Goal: Navigation & Orientation: Find specific page/section

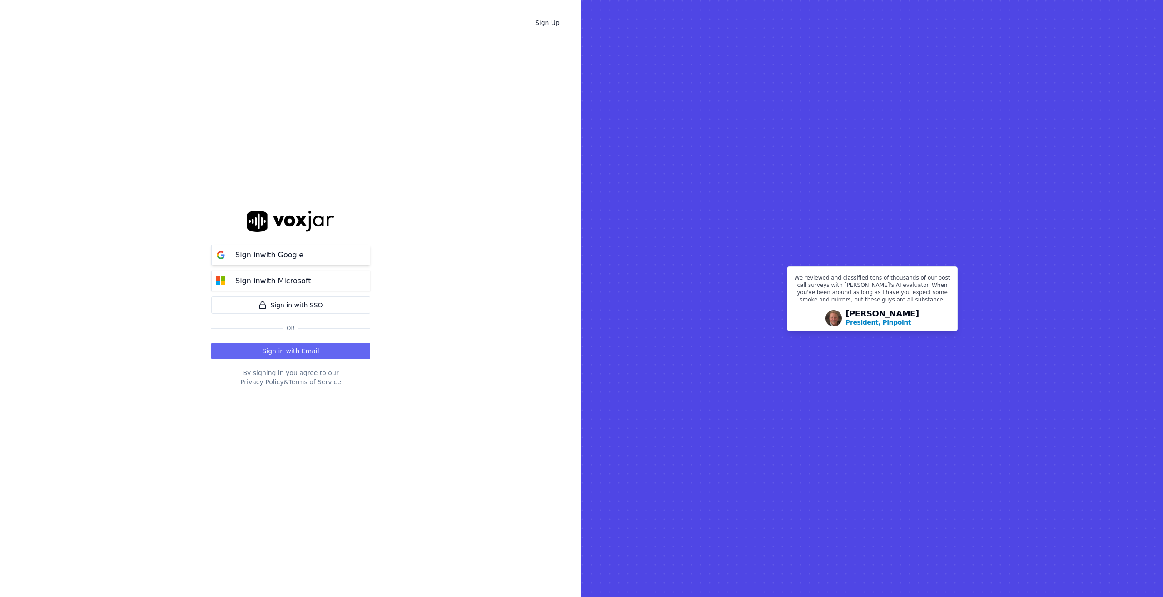
click at [258, 259] on p "Sign in with Google" at bounding box center [269, 254] width 68 height 11
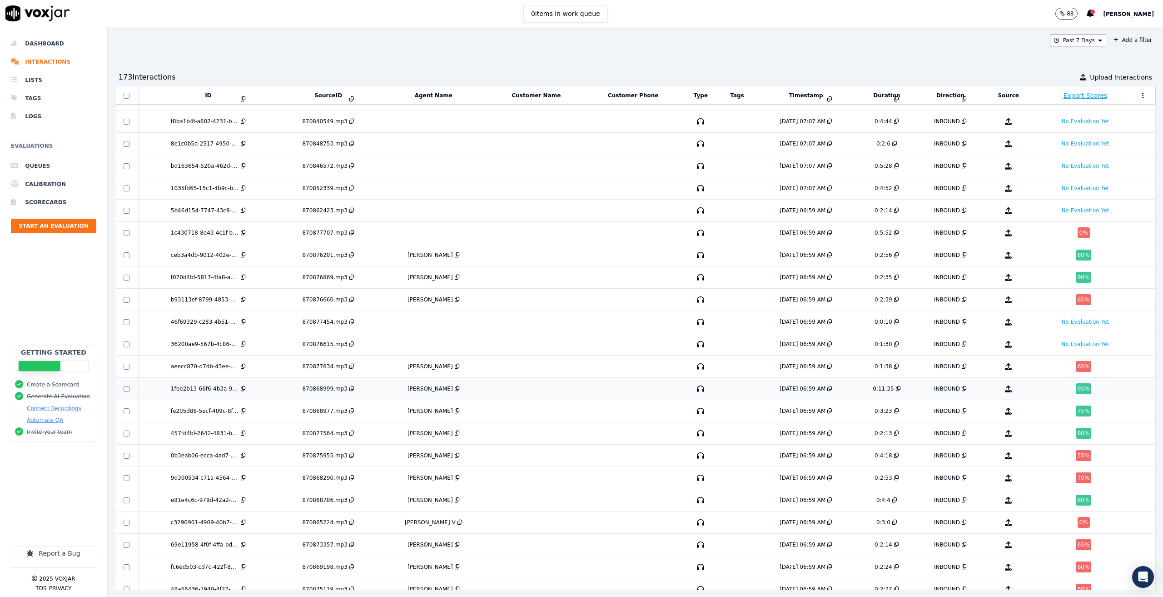
scroll to position [1510, 0]
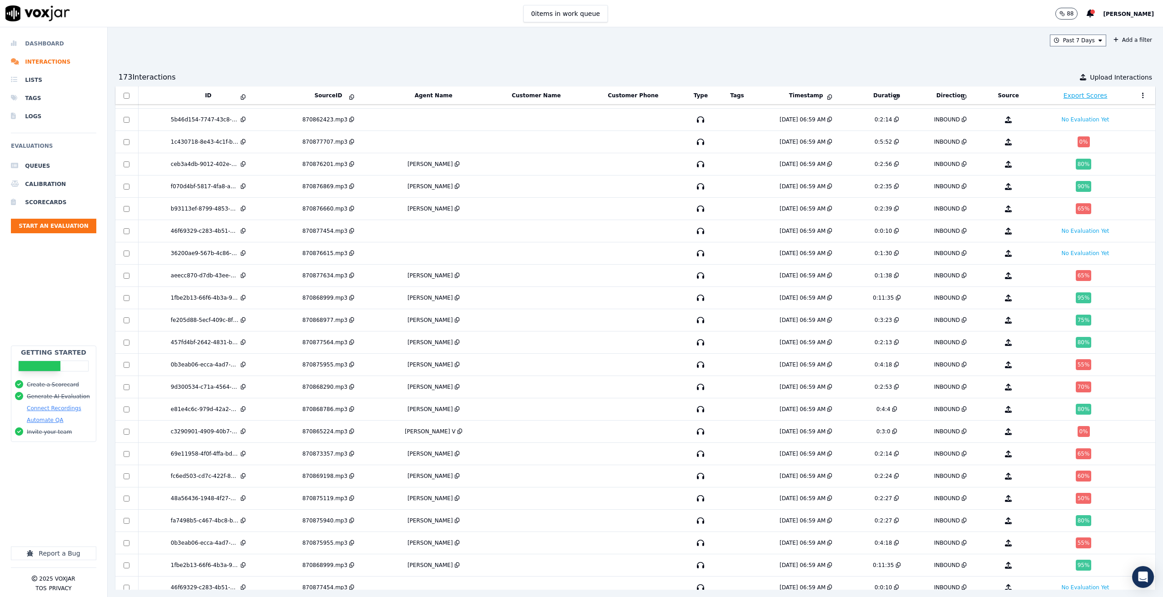
click at [70, 45] on li "Dashboard" at bounding box center [53, 44] width 85 height 18
